Goal: Transaction & Acquisition: Register for event/course

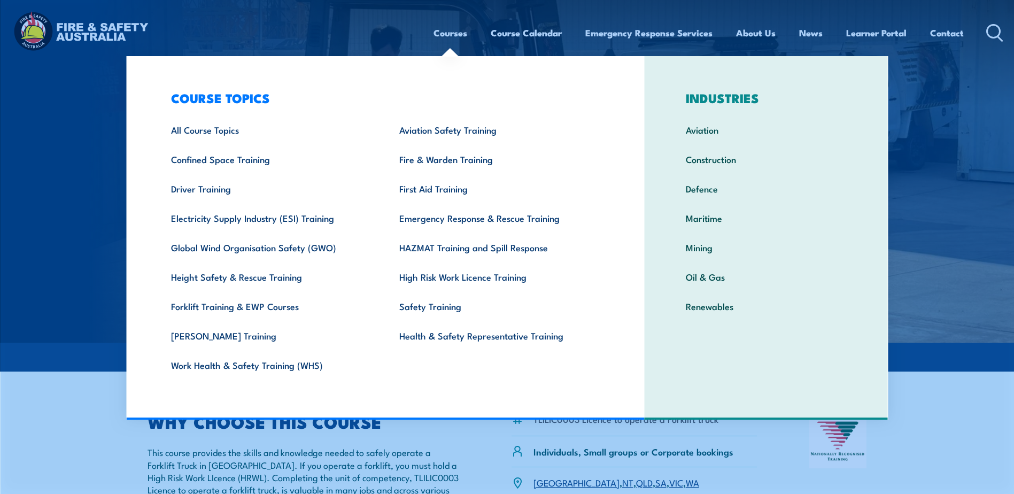
click at [457, 27] on link "Courses" at bounding box center [451, 33] width 34 height 28
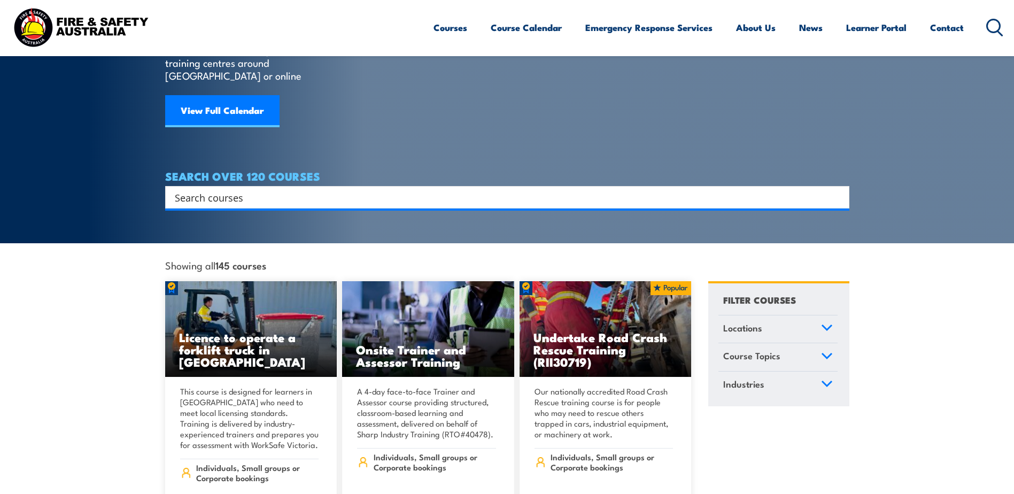
scroll to position [107, 0]
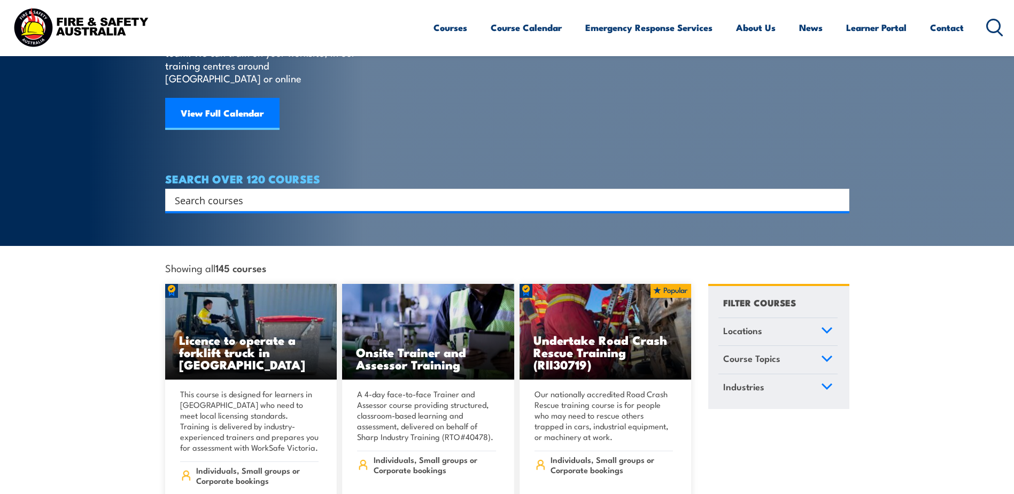
click at [181, 192] on input "Search input" at bounding box center [500, 200] width 651 height 16
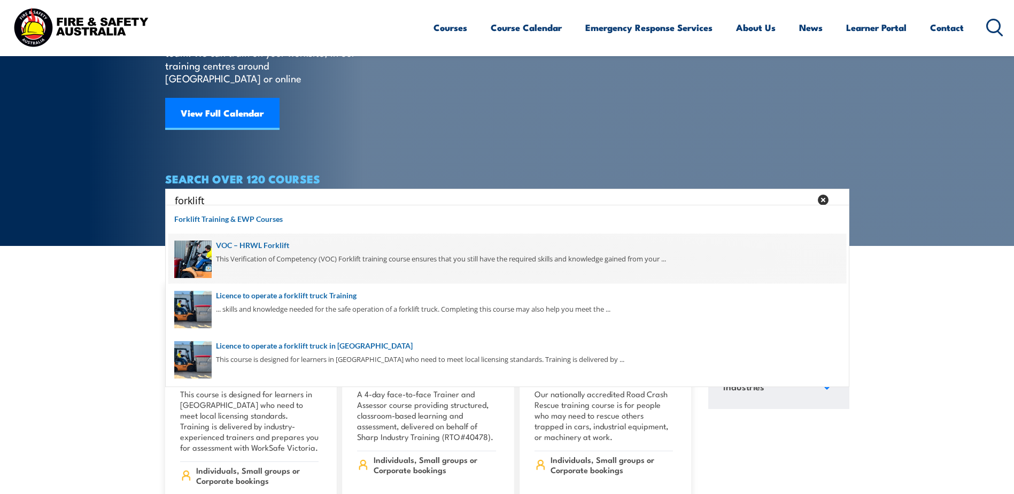
type input "forklift"
click at [255, 248] on span at bounding box center [507, 259] width 678 height 50
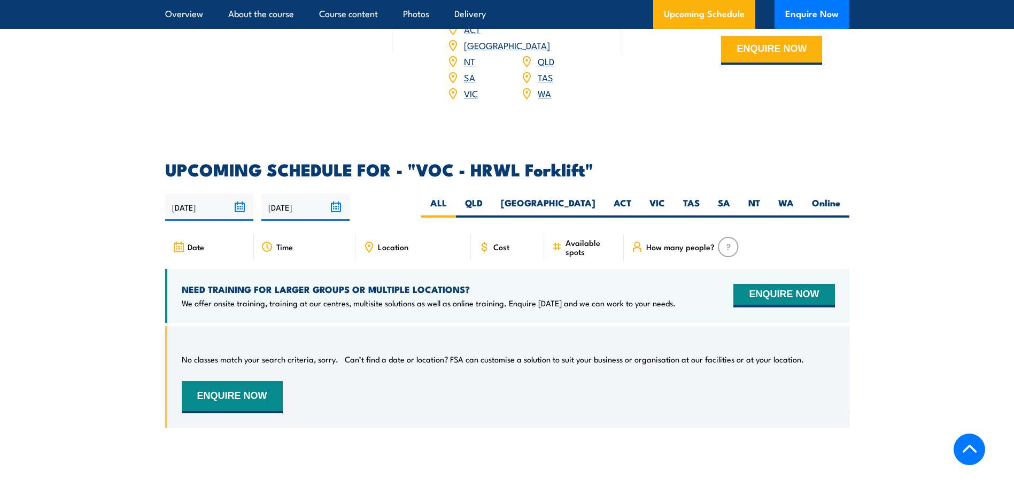
scroll to position [1497, 0]
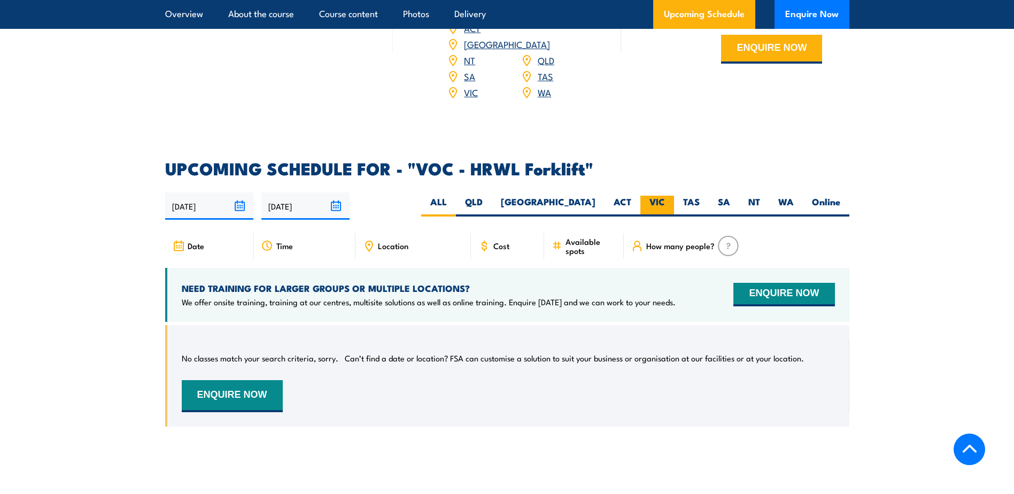
click at [660, 196] on label "VIC" at bounding box center [658, 206] width 34 height 21
click at [665, 196] on input "VIC" at bounding box center [668, 199] width 7 height 7
radio input "true"
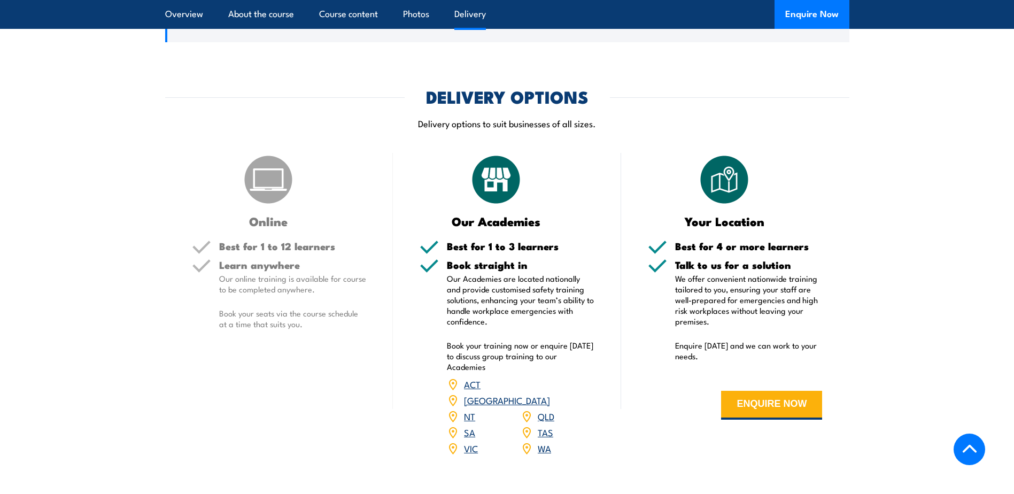
scroll to position [893, 0]
